Goal: Transaction & Acquisition: Obtain resource

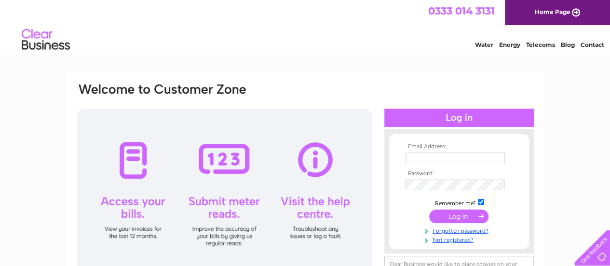
type input "iainmacrury@salarsmokehouse.co.uk"
click at [453, 214] on input "submit" at bounding box center [458, 216] width 59 height 14
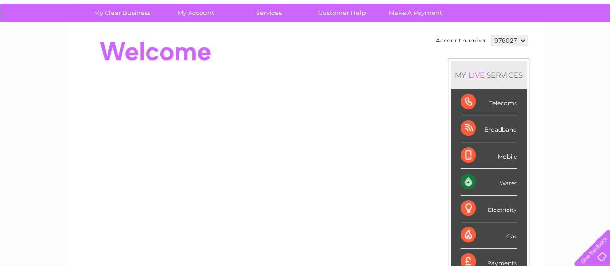
scroll to position [64, 0]
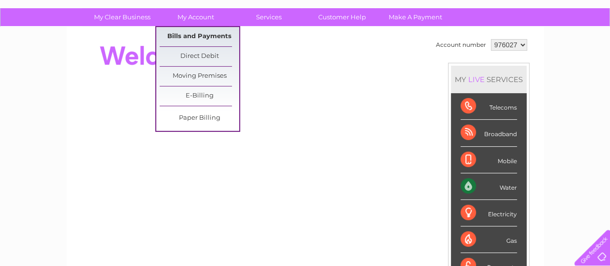
click at [202, 38] on link "Bills and Payments" at bounding box center [200, 36] width 80 height 19
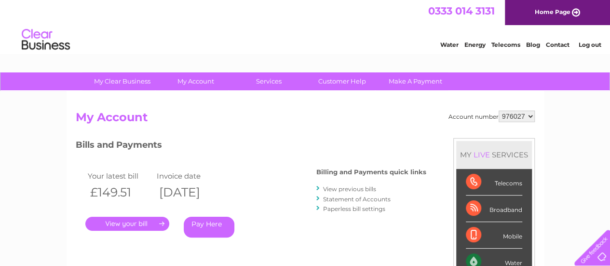
click at [330, 115] on h2 "My Account" at bounding box center [305, 119] width 459 height 18
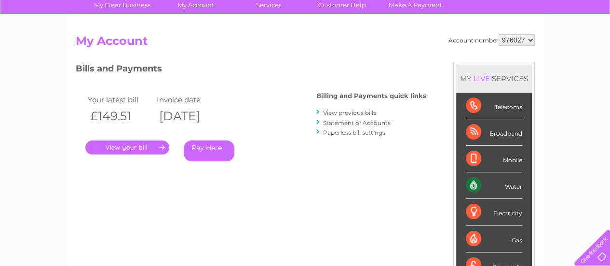
scroll to position [77, 0]
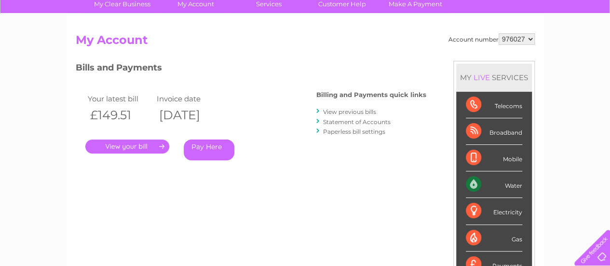
click at [342, 123] on link "Statement of Accounts" at bounding box center [357, 121] width 68 height 7
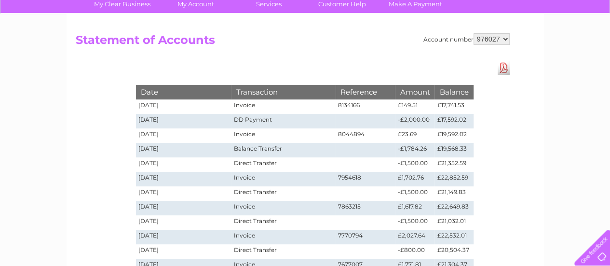
scroll to position [58, 0]
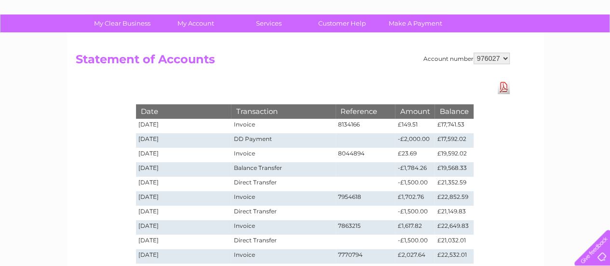
click at [354, 57] on h2 "Statement of Accounts" at bounding box center [293, 62] width 434 height 18
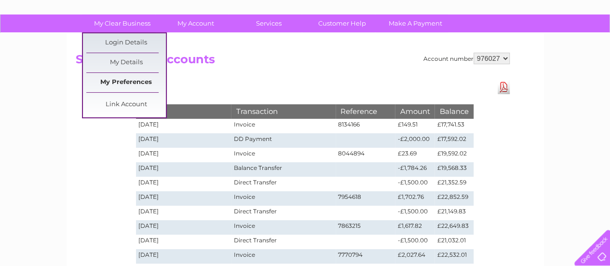
click at [132, 77] on link "My Preferences" at bounding box center [126, 82] width 80 height 19
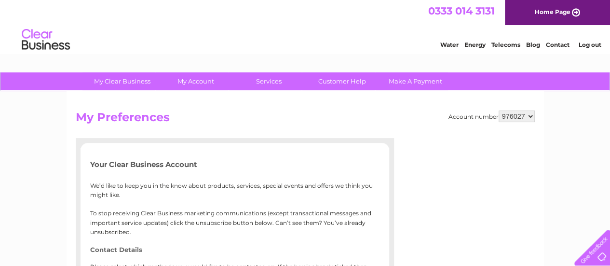
click at [133, 45] on div "Water Energy Telecoms Blog Contact Log out" at bounding box center [305, 40] width 610 height 31
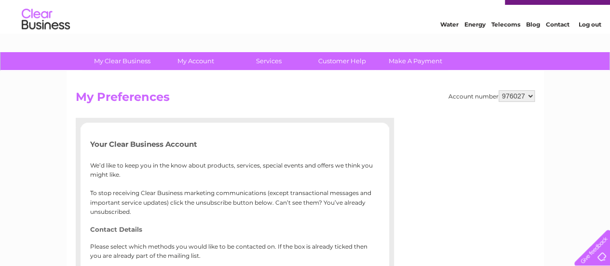
scroll to position [19, 0]
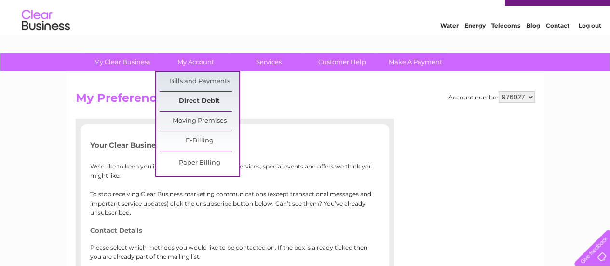
click at [190, 100] on link "Direct Debit" at bounding box center [200, 101] width 80 height 19
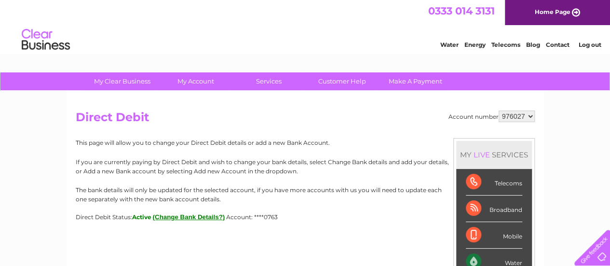
click at [236, 115] on h2 "Direct Debit" at bounding box center [305, 119] width 459 height 18
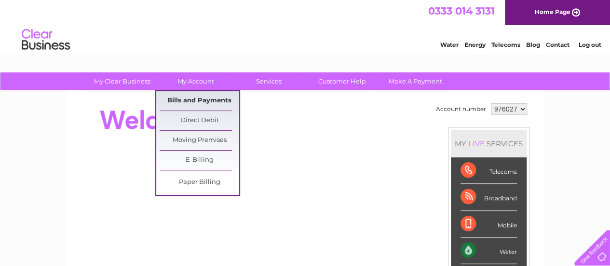
click at [196, 98] on link "Bills and Payments" at bounding box center [200, 100] width 80 height 19
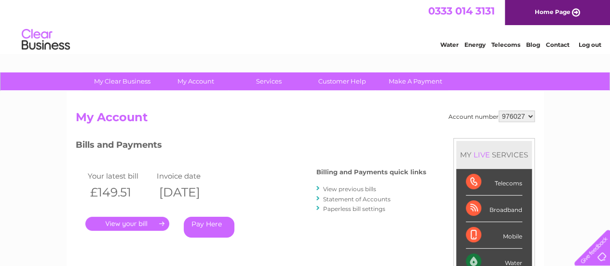
click at [313, 107] on div "Account number 976027 My Account MY LIVE SERVICES Telecoms Broadband Mobile Wat…" at bounding box center [305, 250] width 477 height 319
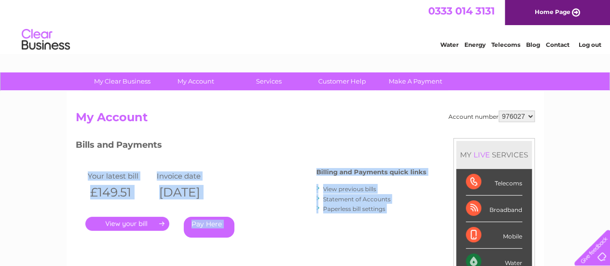
drag, startPoint x: 279, startPoint y: 138, endPoint x: 306, endPoint y: 131, distance: 28.0
click at [306, 131] on div "Account number 976027 My Account MY LIVE SERVICES Telecoms Broadband Mobile Wat…" at bounding box center [305, 255] width 459 height 290
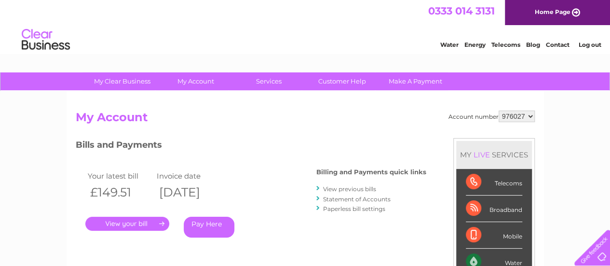
click at [306, 131] on div "Account number 976027 My Account MY LIVE SERVICES Telecoms Broadband Mobile Wat…" at bounding box center [305, 255] width 459 height 290
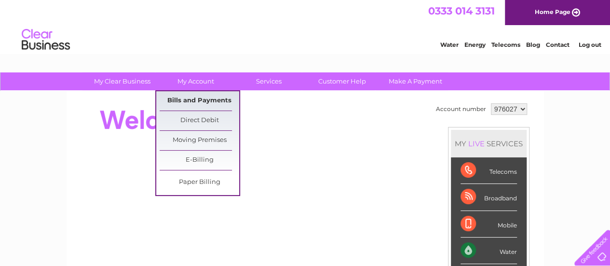
click at [200, 104] on link "Bills and Payments" at bounding box center [200, 100] width 80 height 19
click at [205, 102] on link "Bills and Payments" at bounding box center [200, 100] width 80 height 19
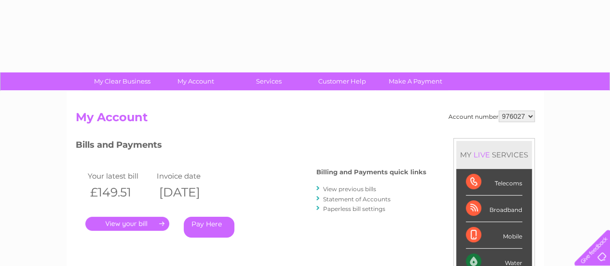
click at [290, 124] on h2 "My Account" at bounding box center [305, 119] width 459 height 18
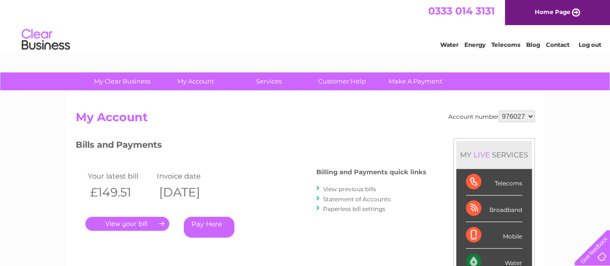
click at [357, 190] on link "View previous bills" at bounding box center [349, 188] width 53 height 7
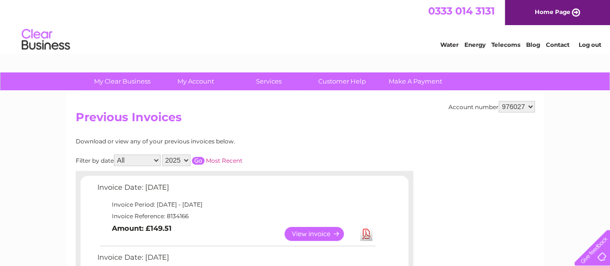
click at [322, 155] on div "Filter by date All January February March April May June July August September …" at bounding box center [202, 160] width 253 height 12
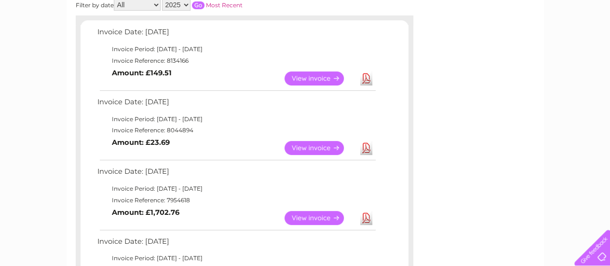
scroll to position [154, 0]
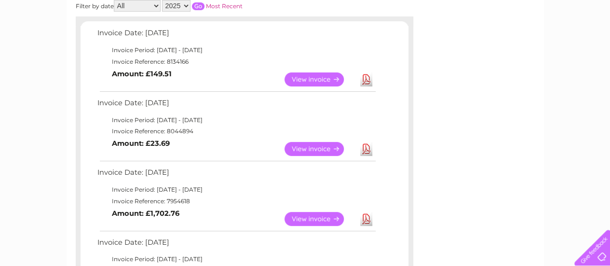
click at [318, 145] on link "View" at bounding box center [320, 149] width 71 height 14
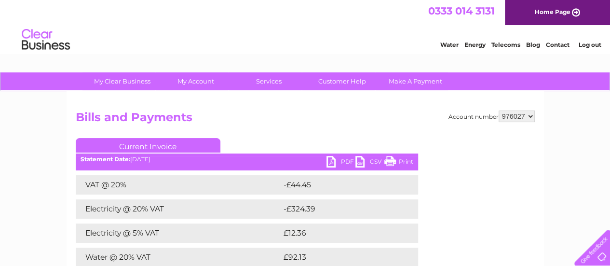
click at [290, 117] on h2 "Bills and Payments" at bounding box center [305, 119] width 459 height 18
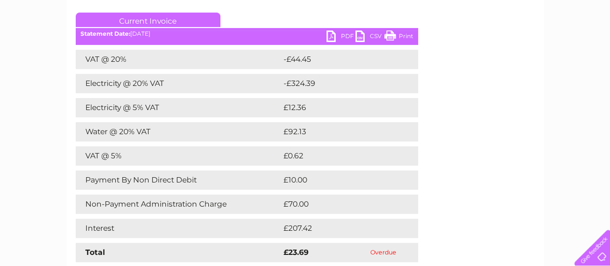
scroll to position [39, 0]
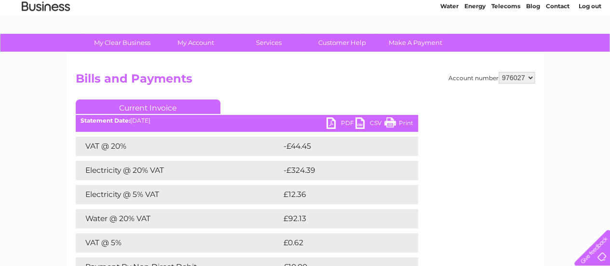
click at [334, 123] on link "PDF" at bounding box center [341, 124] width 29 height 14
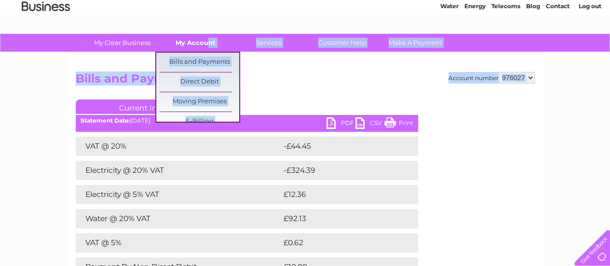
drag, startPoint x: 327, startPoint y: 72, endPoint x: 208, endPoint y: 39, distance: 122.6
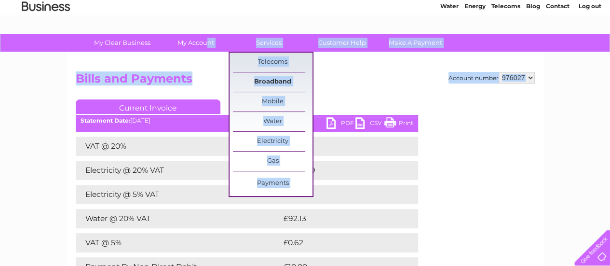
click at [273, 76] on link "Broadband" at bounding box center [273, 81] width 80 height 19
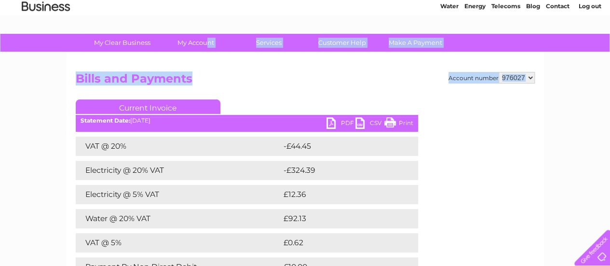
click at [209, 69] on div "Account number 976027 Bills and Payments Current Invoice PDF CSV Print VAT @ 20%" at bounding box center [305, 215] width 477 height 324
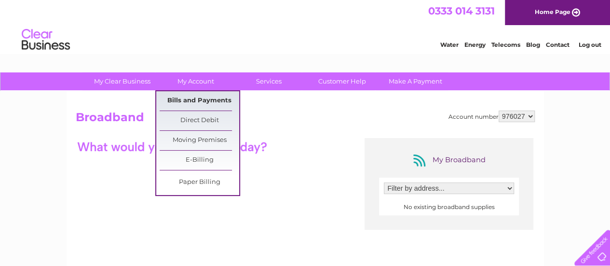
click at [190, 96] on link "Bills and Payments" at bounding box center [200, 100] width 80 height 19
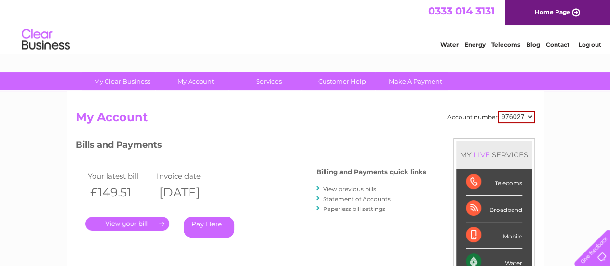
click at [260, 42] on div "Water Energy Telecoms Blog Contact Log out" at bounding box center [305, 40] width 610 height 31
click at [361, 199] on link "Statement of Accounts" at bounding box center [357, 198] width 68 height 7
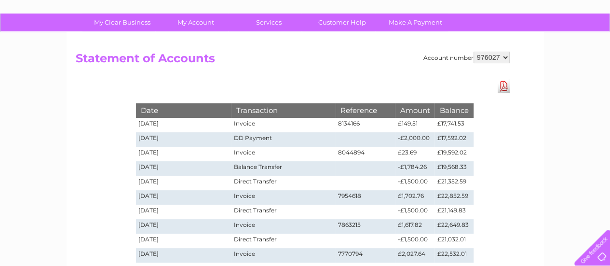
scroll to position [58, 0]
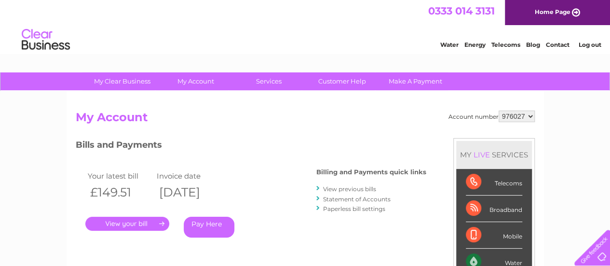
click at [204, 118] on h2 "My Account" at bounding box center [305, 119] width 459 height 18
